Goal: Task Accomplishment & Management: Use online tool/utility

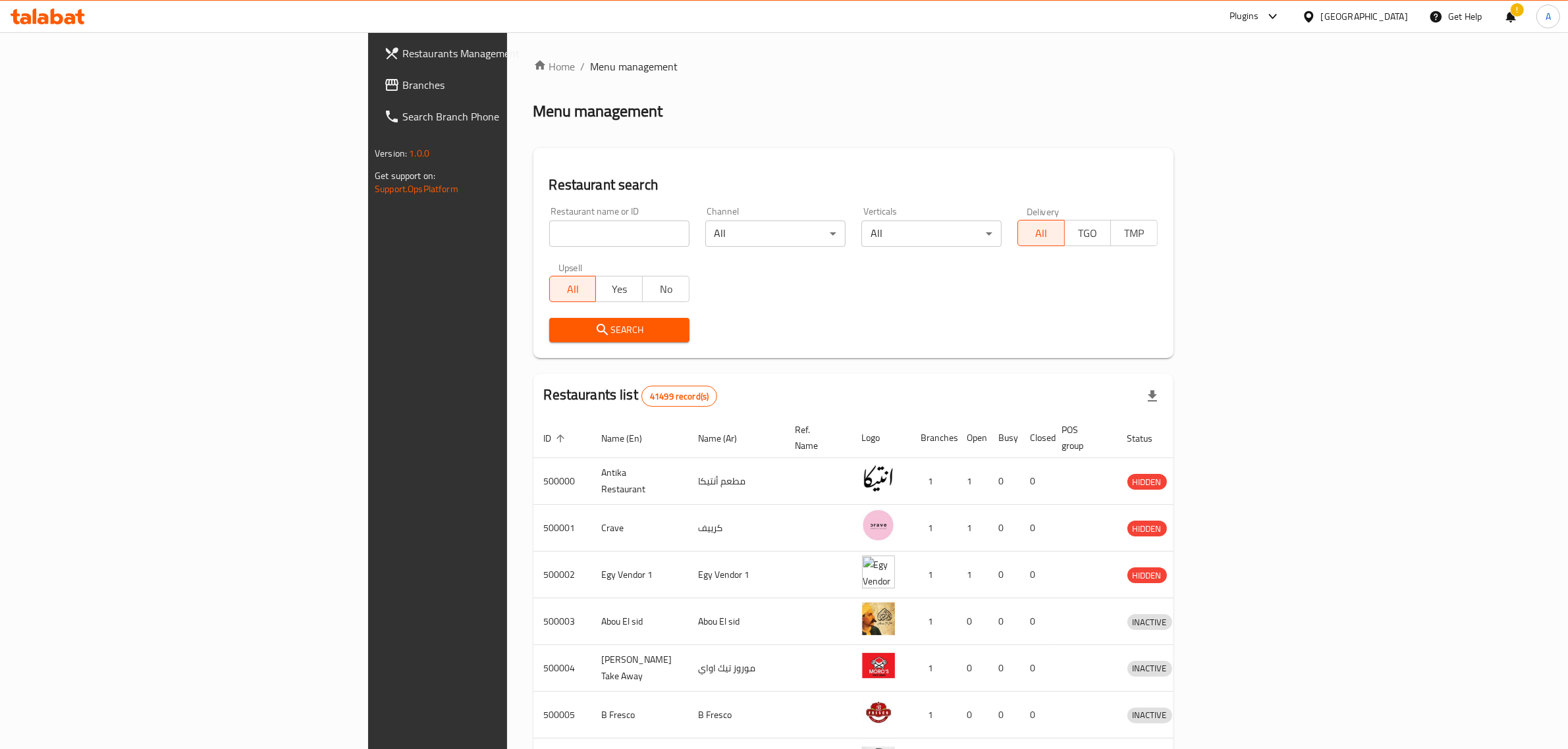
click at [549, 241] on input "search" at bounding box center [619, 233] width 140 height 26
paste input "Twitter"
type input "Twitter"
click at [559, 337] on span "Search" at bounding box center [619, 330] width 120 height 17
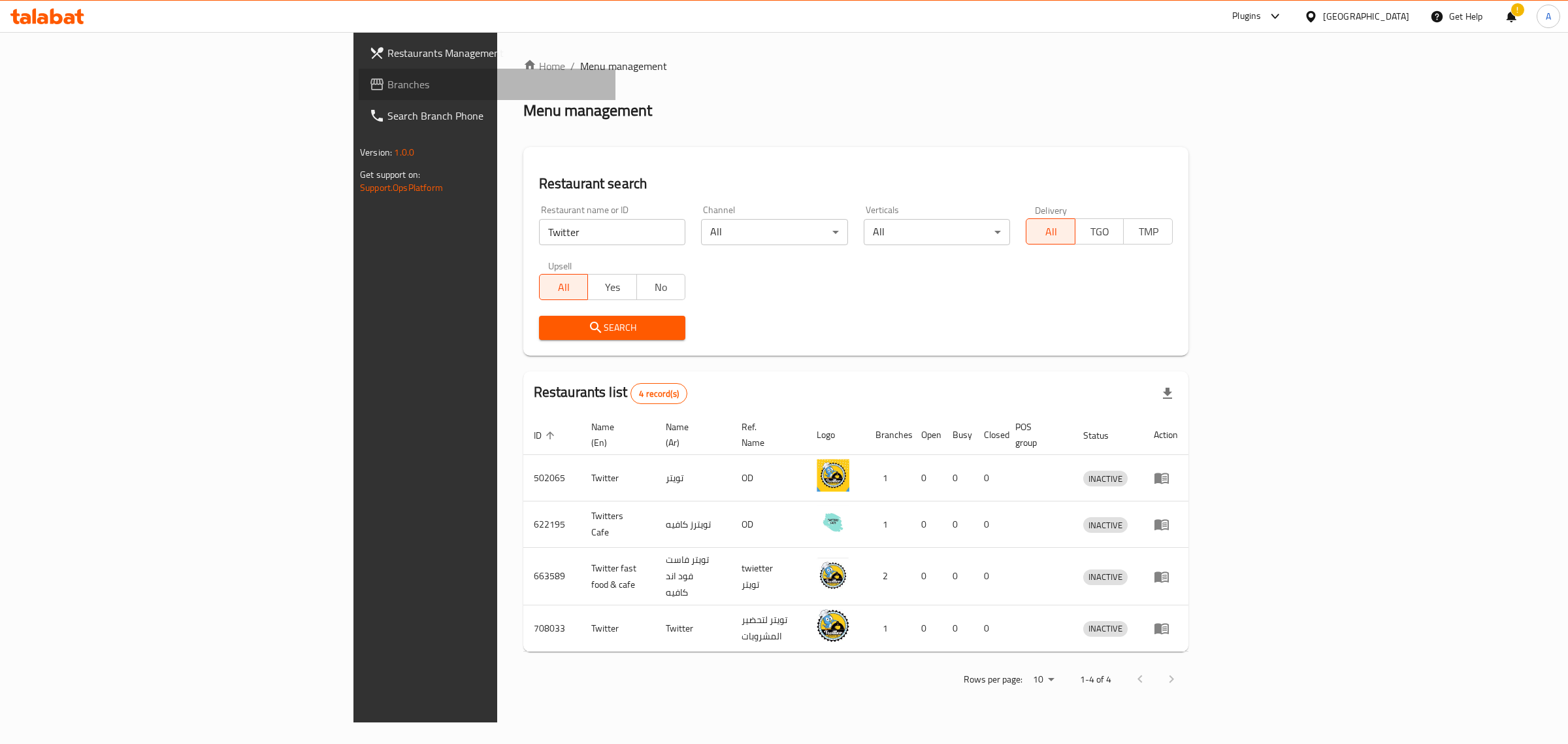
click at [358, 72] on link "Branches" at bounding box center [487, 84] width 256 height 31
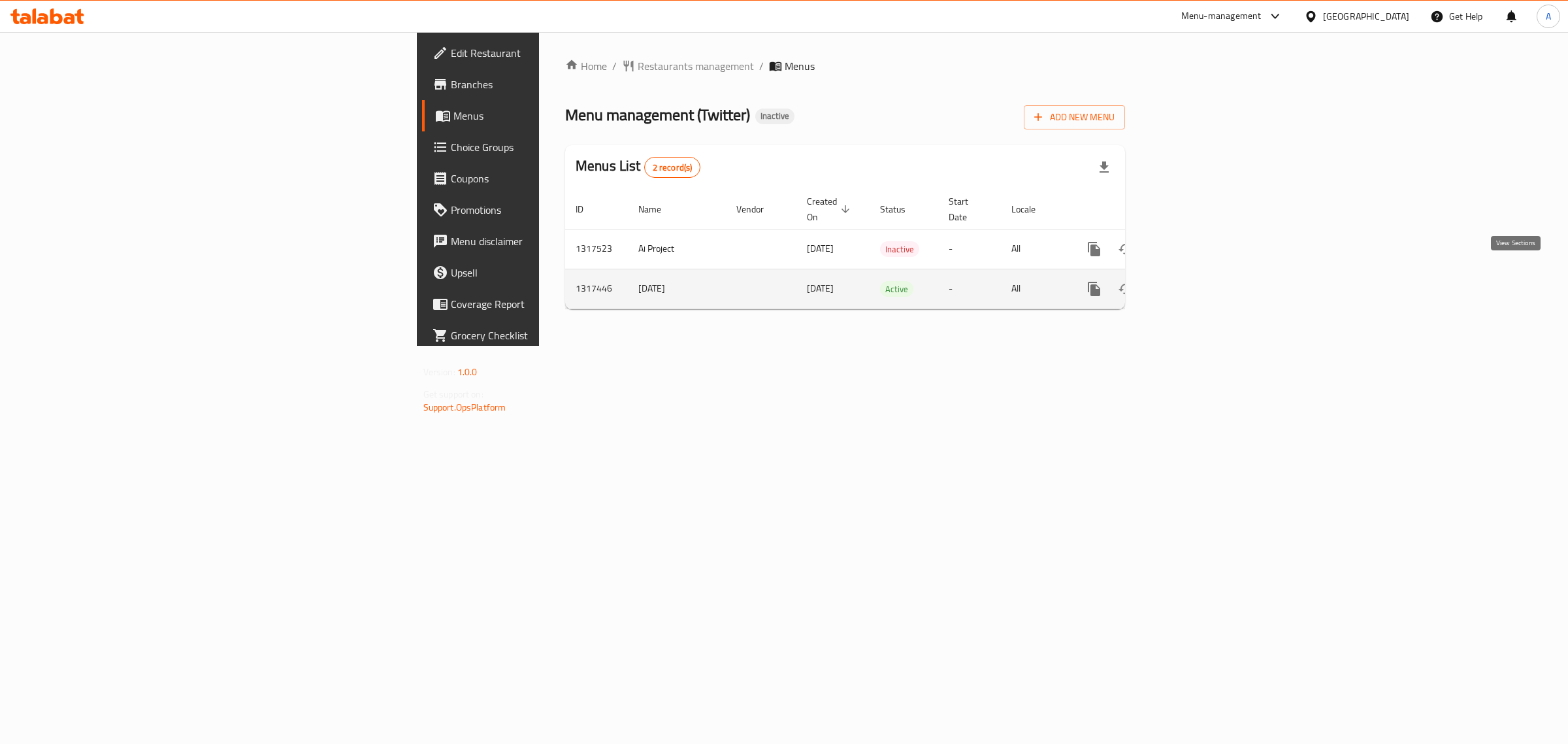
click at [1196, 281] on icon "enhanced table" at bounding box center [1189, 289] width 16 height 16
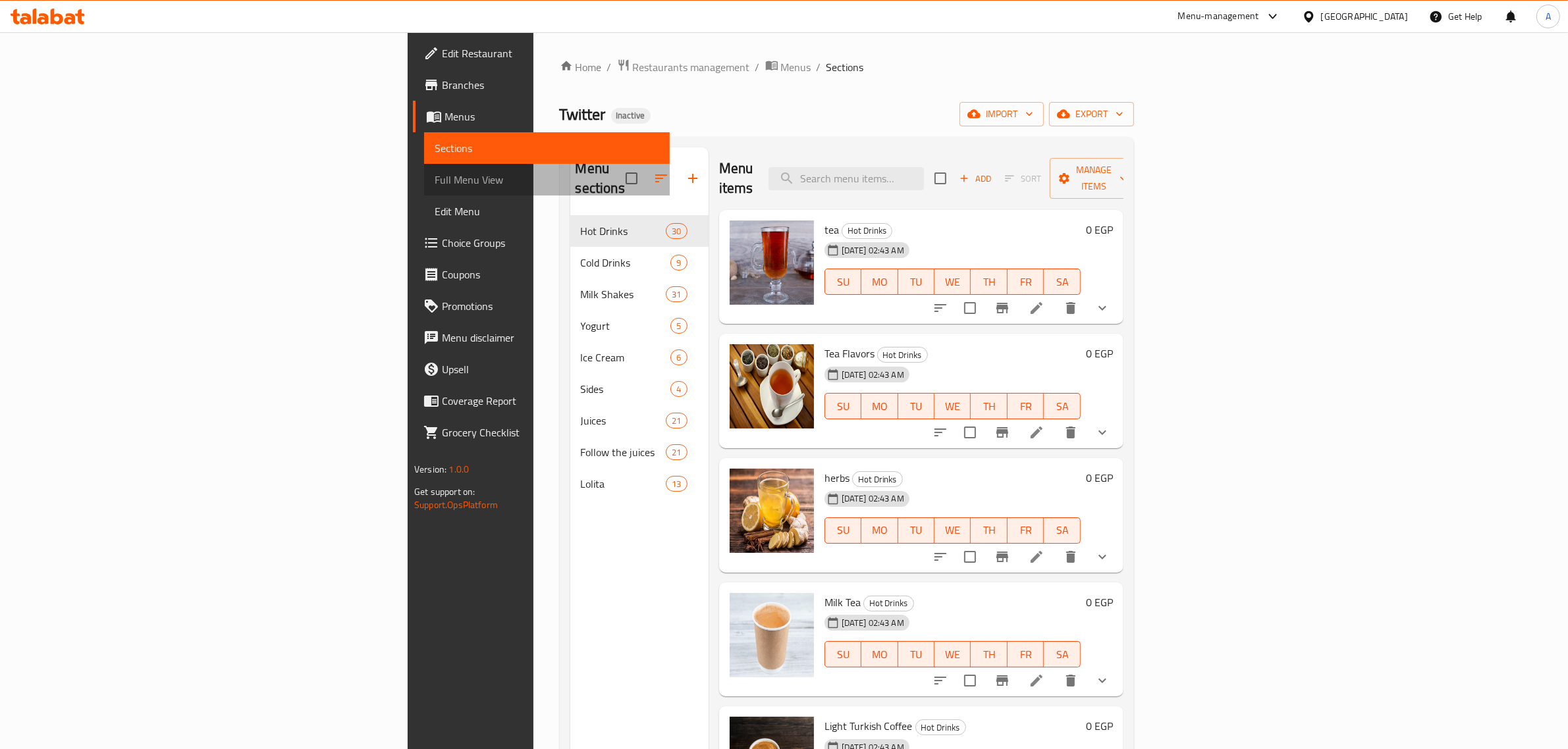
click at [435, 185] on span "Full Menu View" at bounding box center [547, 180] width 225 height 16
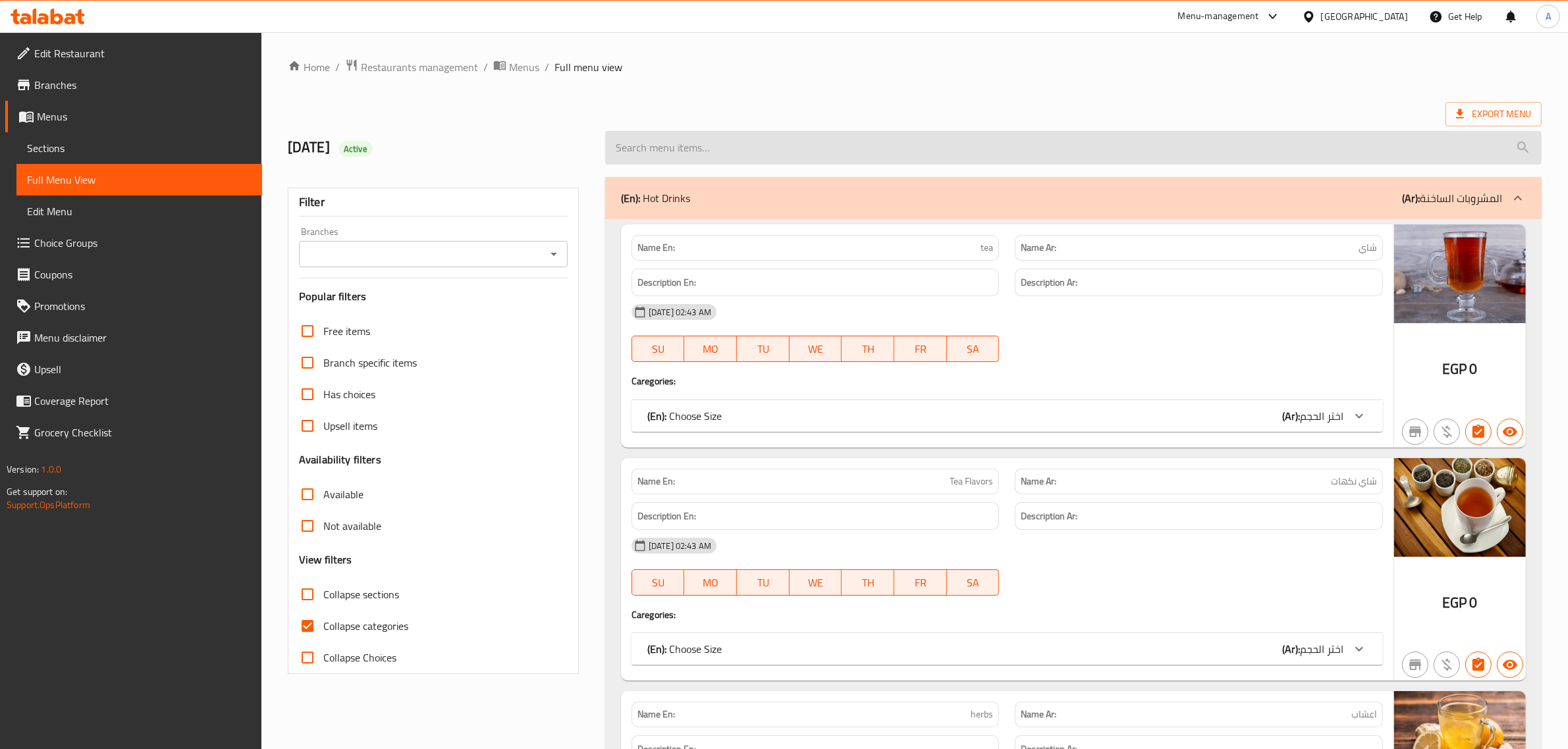
click at [1466, 132] on input "search" at bounding box center [1073, 148] width 936 height 34
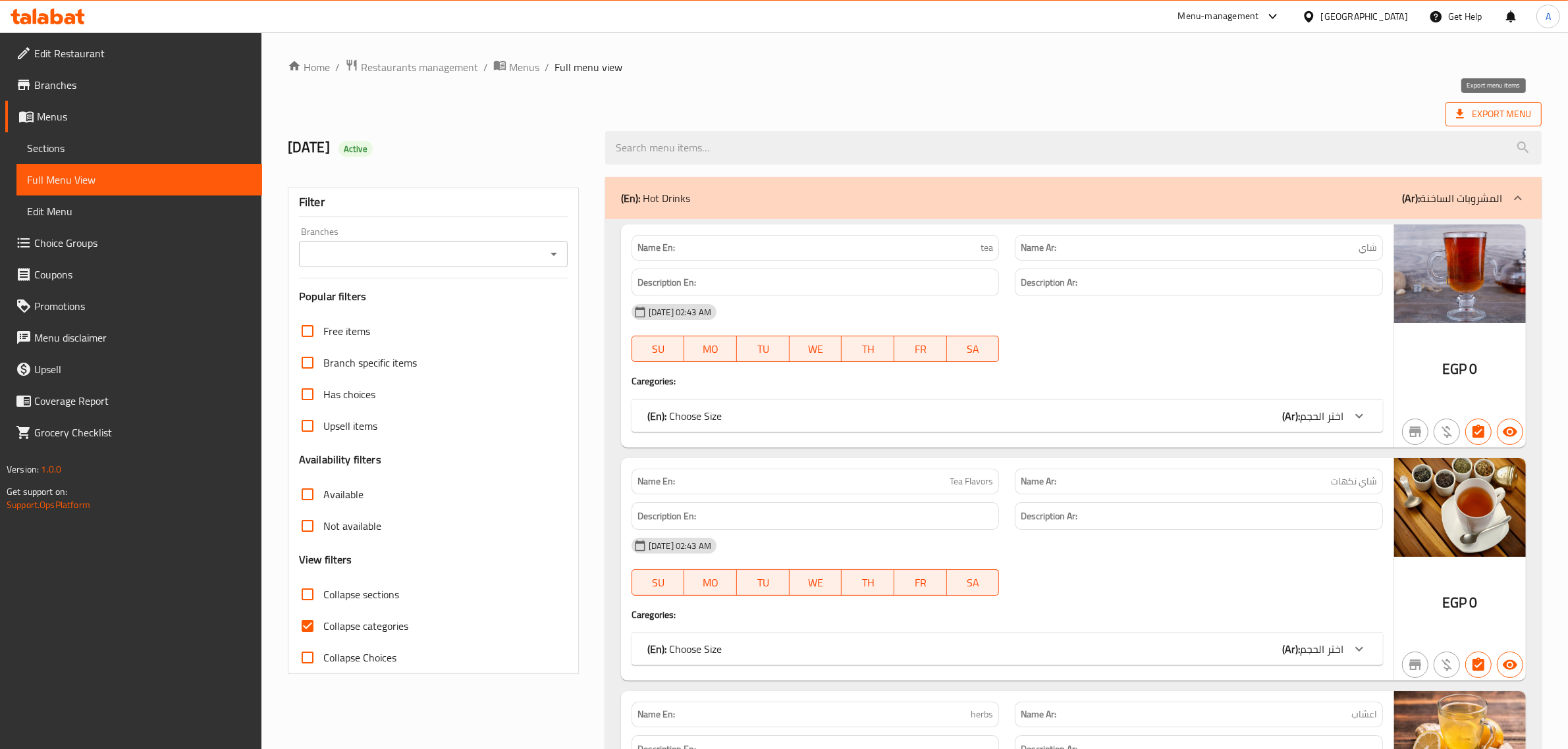
click at [1485, 116] on span "Export Menu" at bounding box center [1493, 114] width 75 height 17
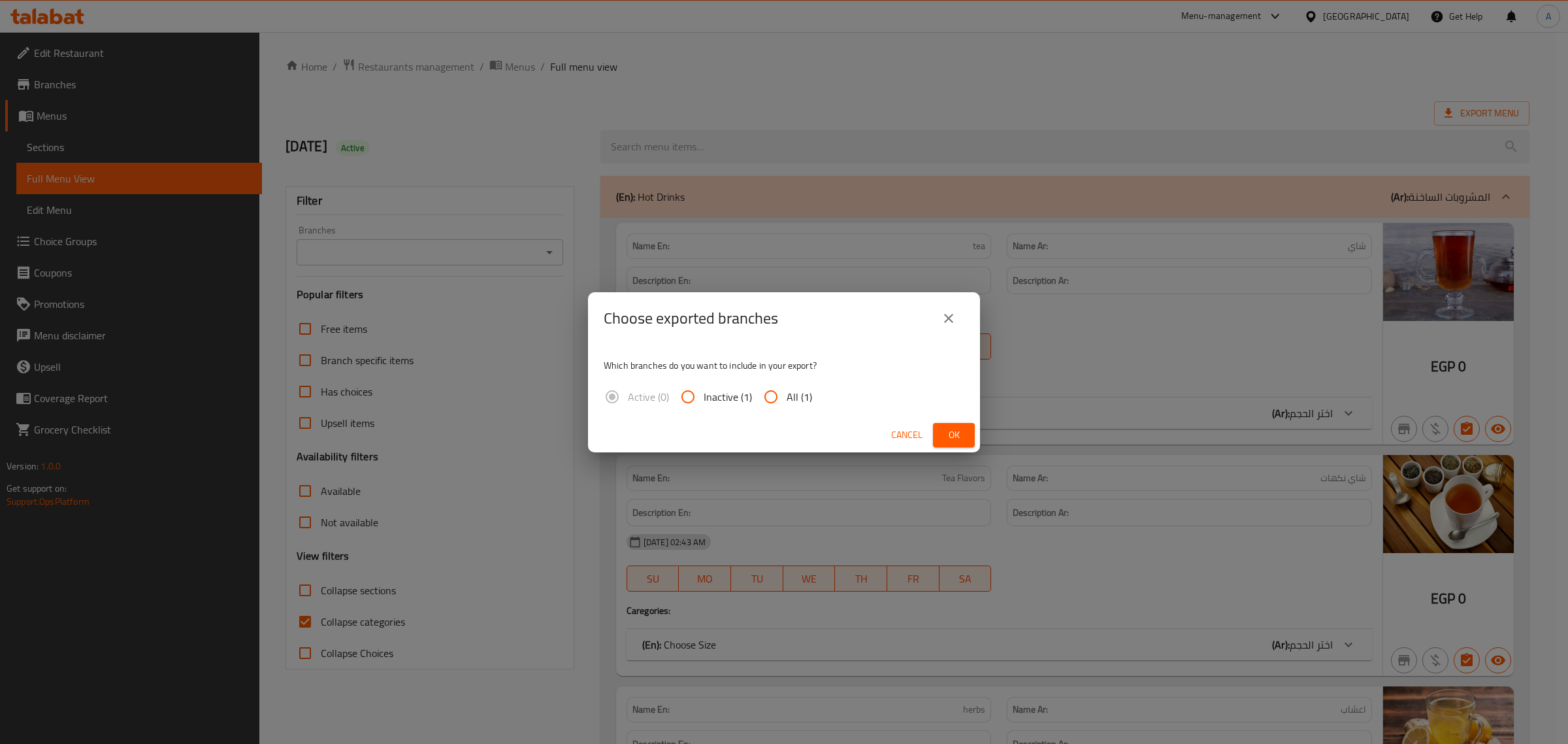
click at [798, 409] on label "All (1)" at bounding box center [784, 396] width 57 height 31
click at [787, 409] on input "All (1)" at bounding box center [771, 396] width 31 height 31
radio input "true"
click at [941, 437] on button "Ok" at bounding box center [954, 435] width 42 height 24
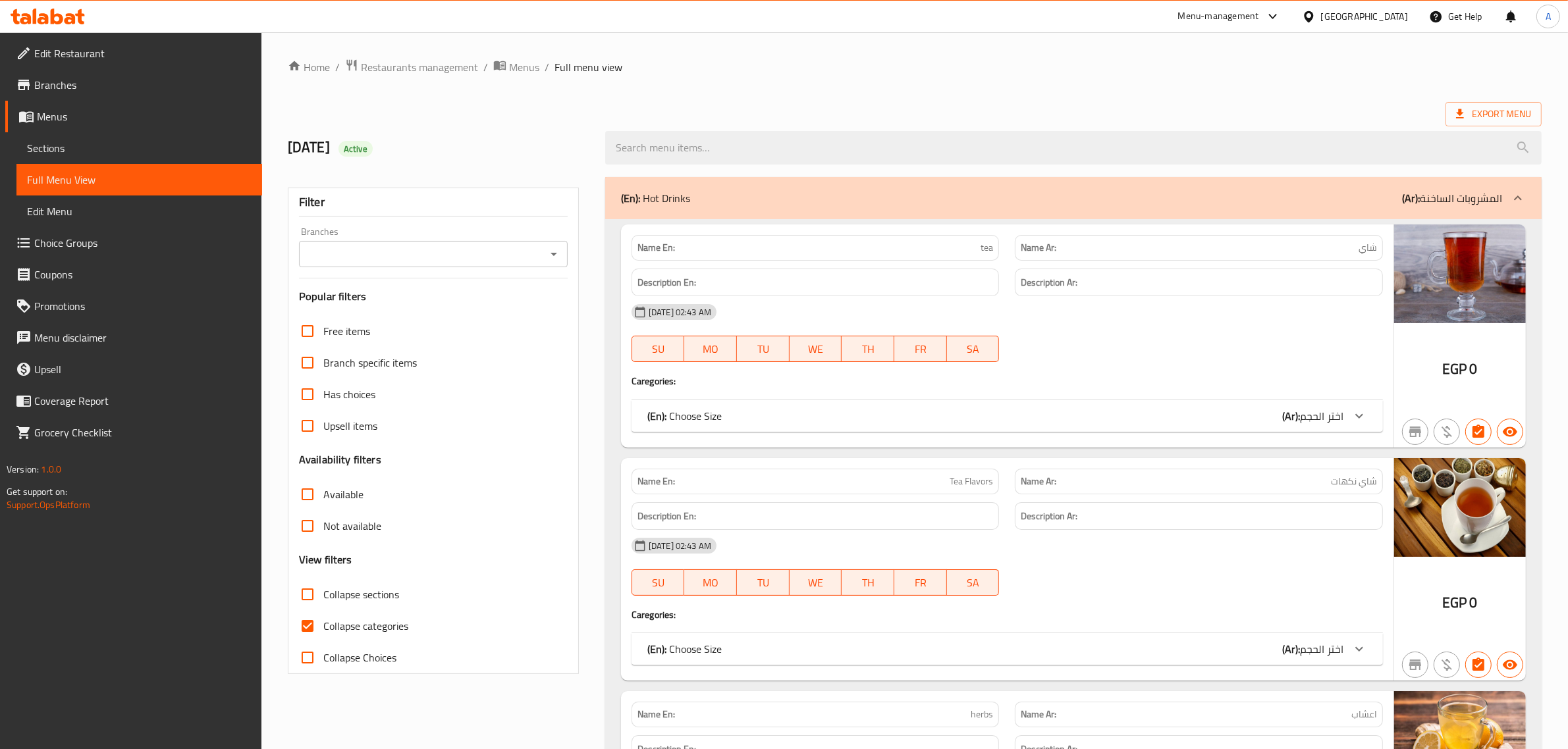
drag, startPoint x: 352, startPoint y: 629, endPoint x: 369, endPoint y: 206, distance: 423.3
click at [352, 629] on span "Collapse categories" at bounding box center [366, 626] width 85 height 16
click at [323, 629] on input "Collapse categories" at bounding box center [307, 626] width 31 height 31
checkbox input "false"
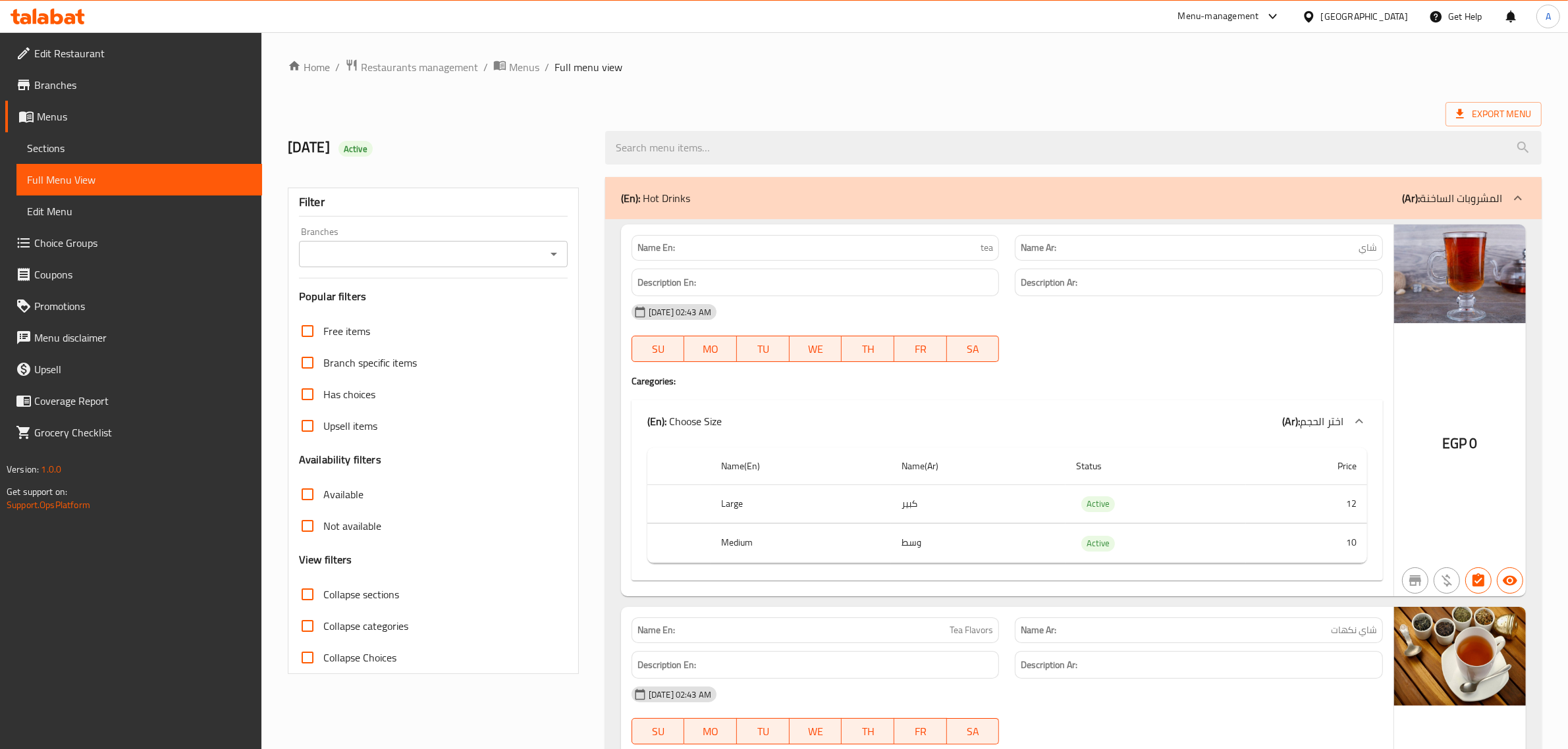
click at [393, 160] on div "15/10/2025 Active" at bounding box center [439, 148] width 318 height 59
copy div "Active"
